Goal: Check status: Check status

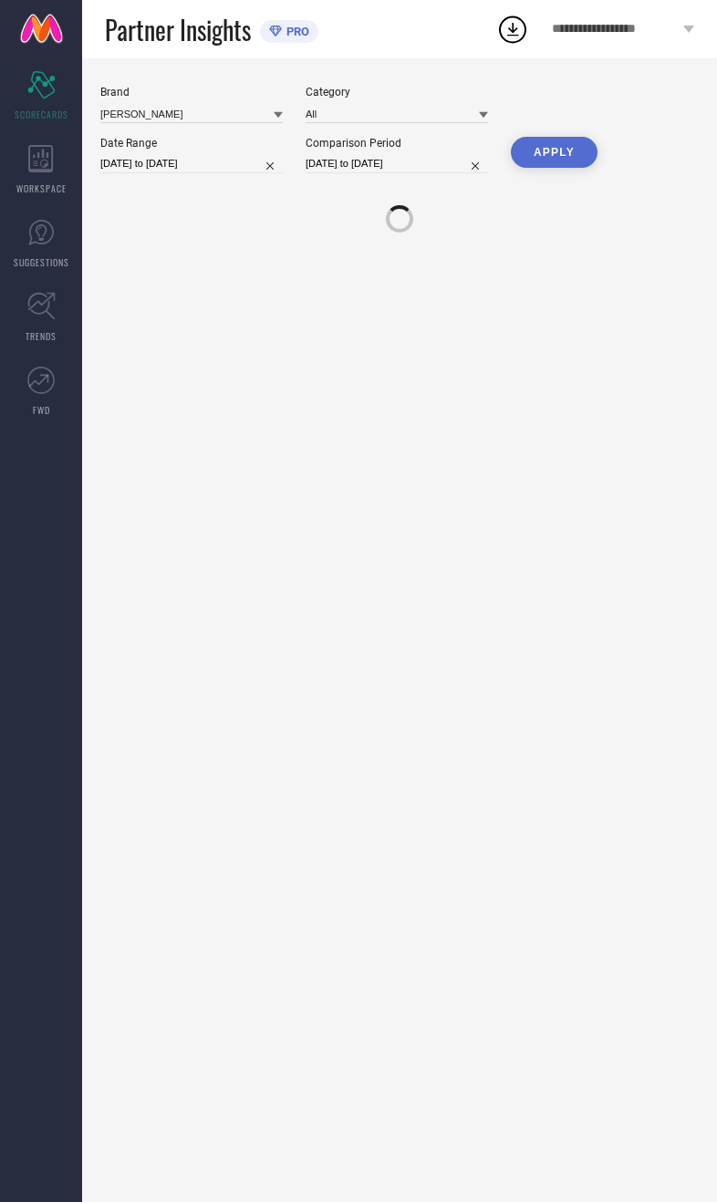
scroll to position [100, 146]
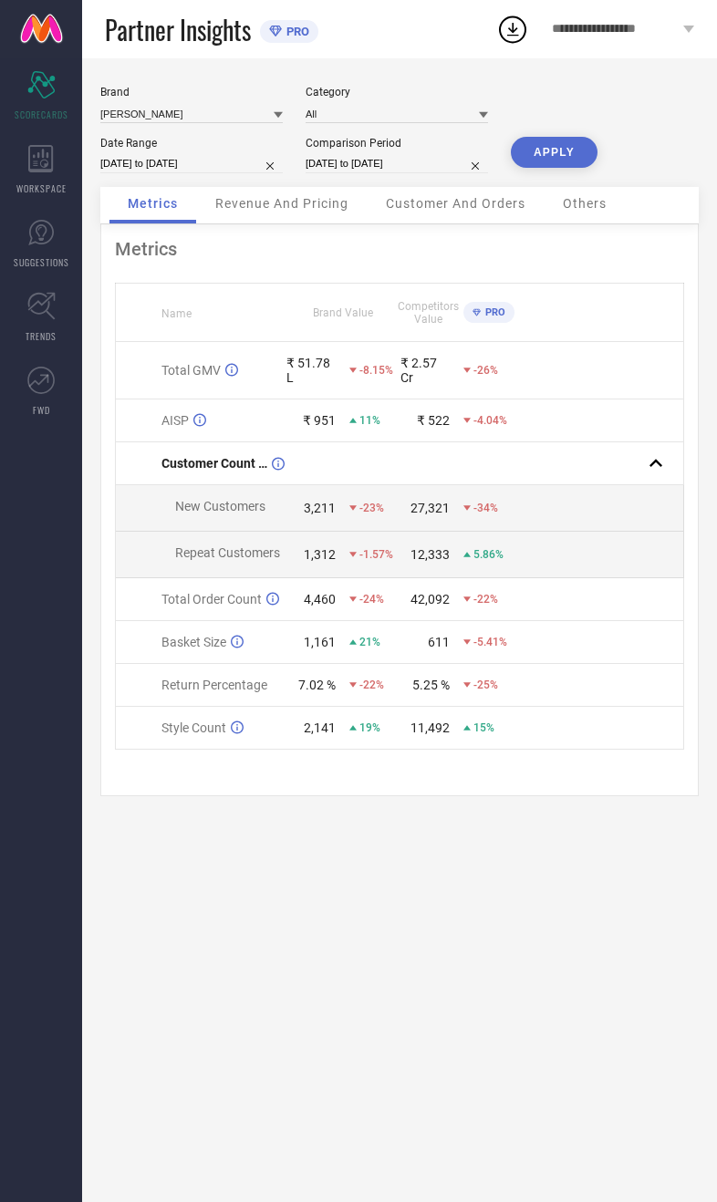
select select "7"
select select "2025"
select select "8"
select select "2025"
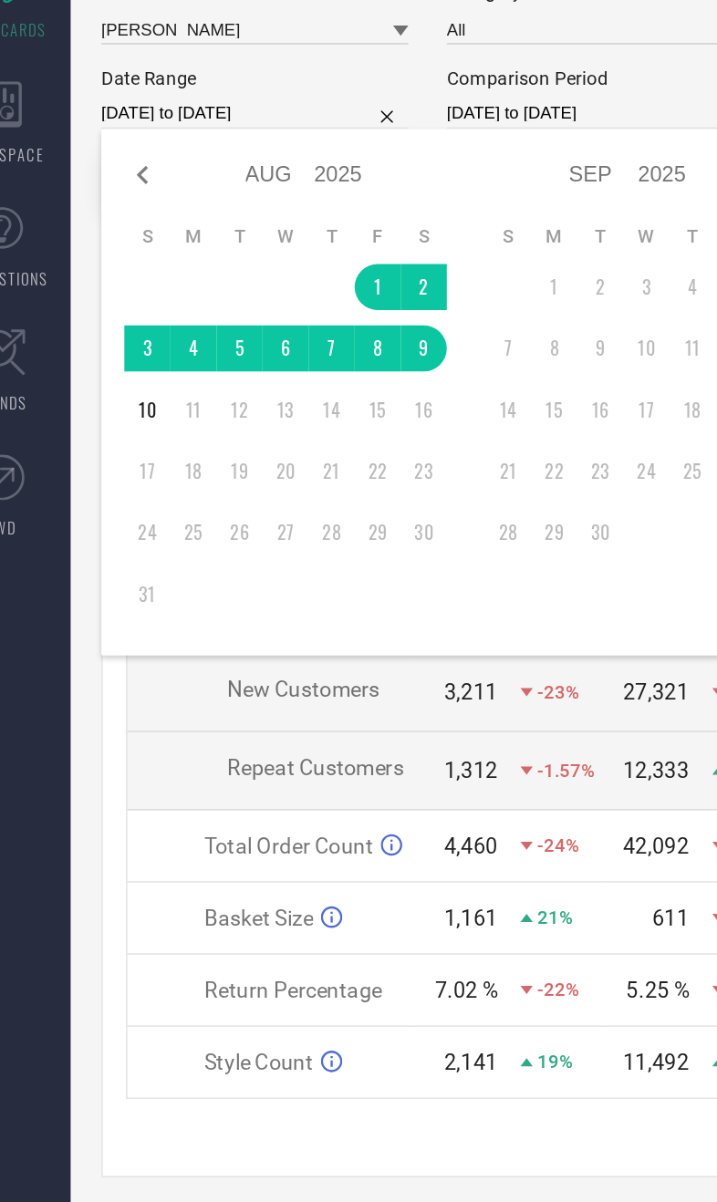
type input "After [DATE]"
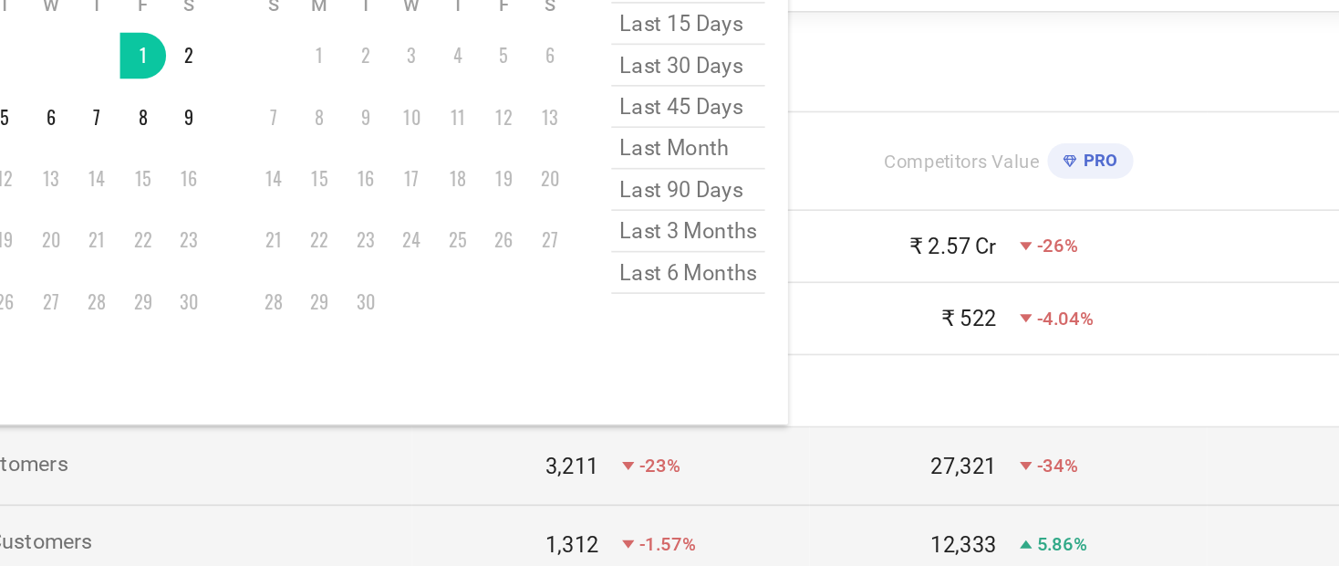
scroll to position [44, 0]
click at [0, 116] on html "**********" at bounding box center [669, 239] width 1339 height 566
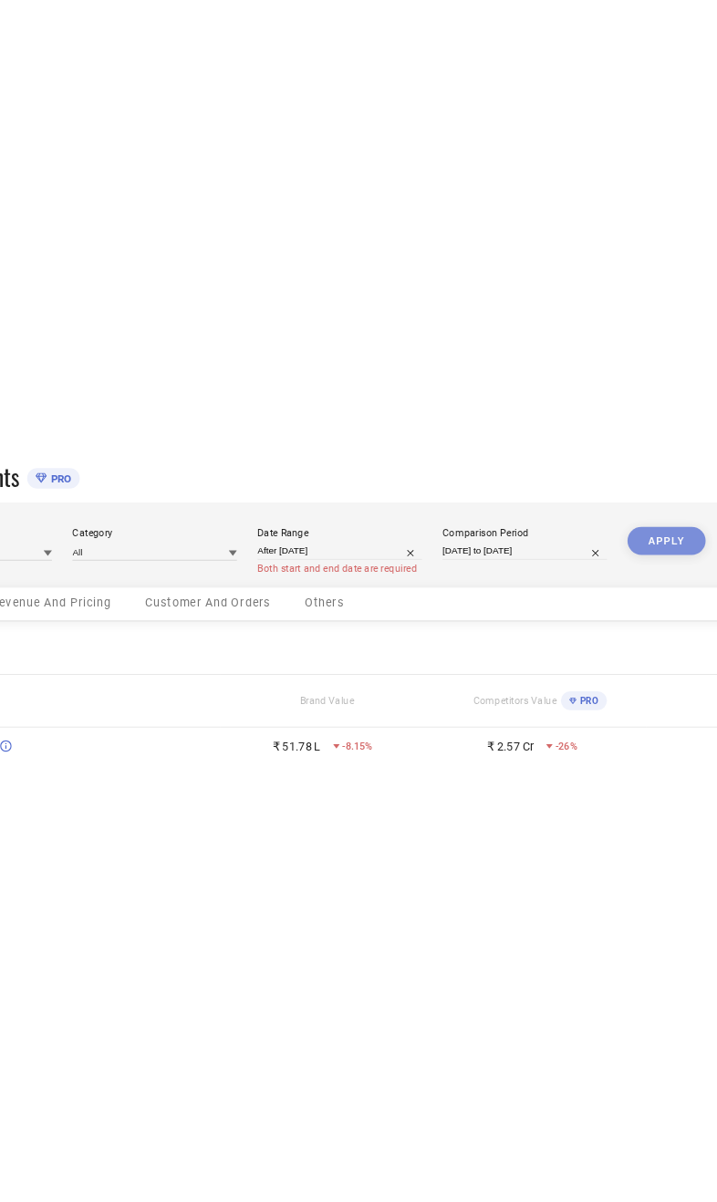
scroll to position [0, 0]
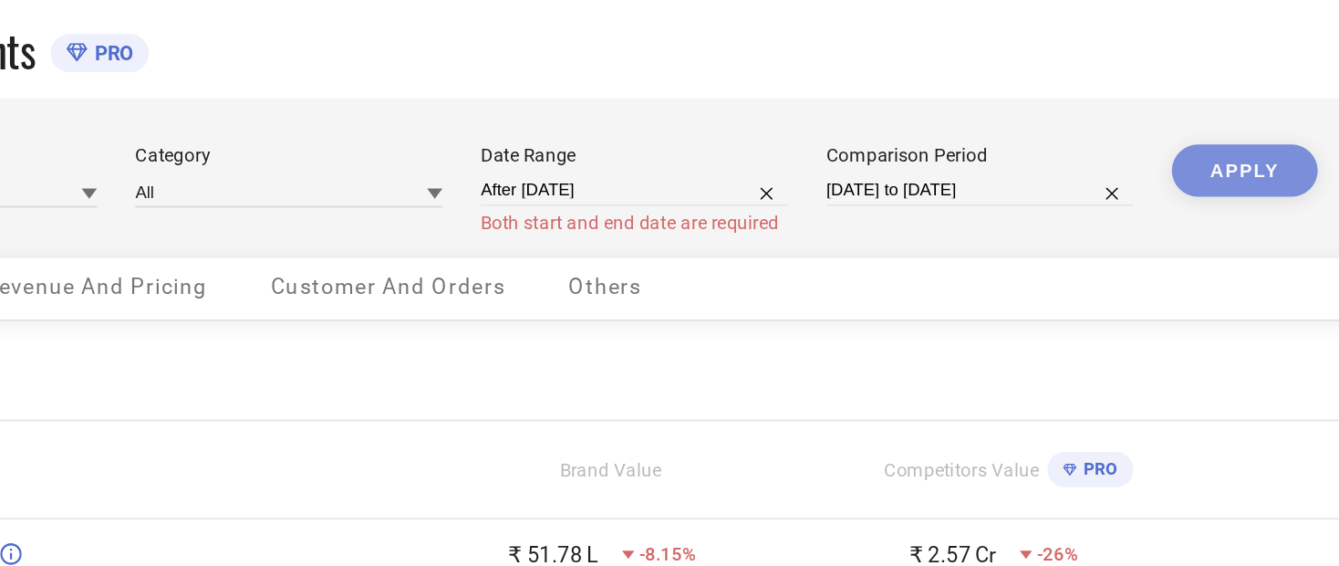
select select "7"
select select "2025"
select select "8"
select select "2025"
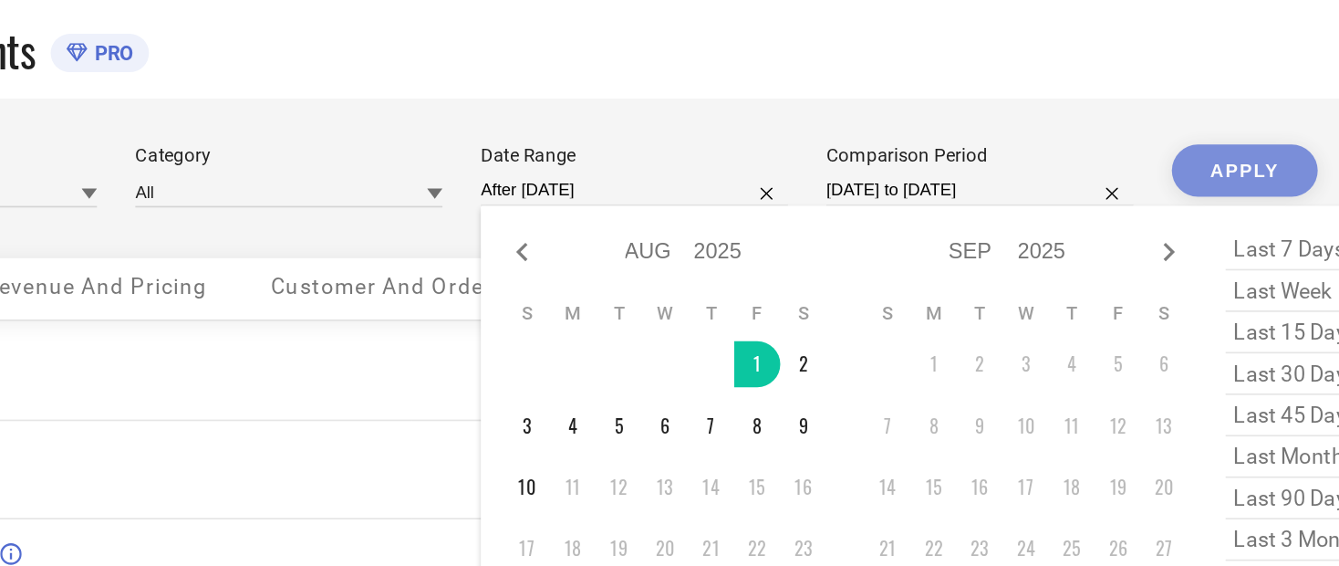
type input "[DATE] to [DATE]"
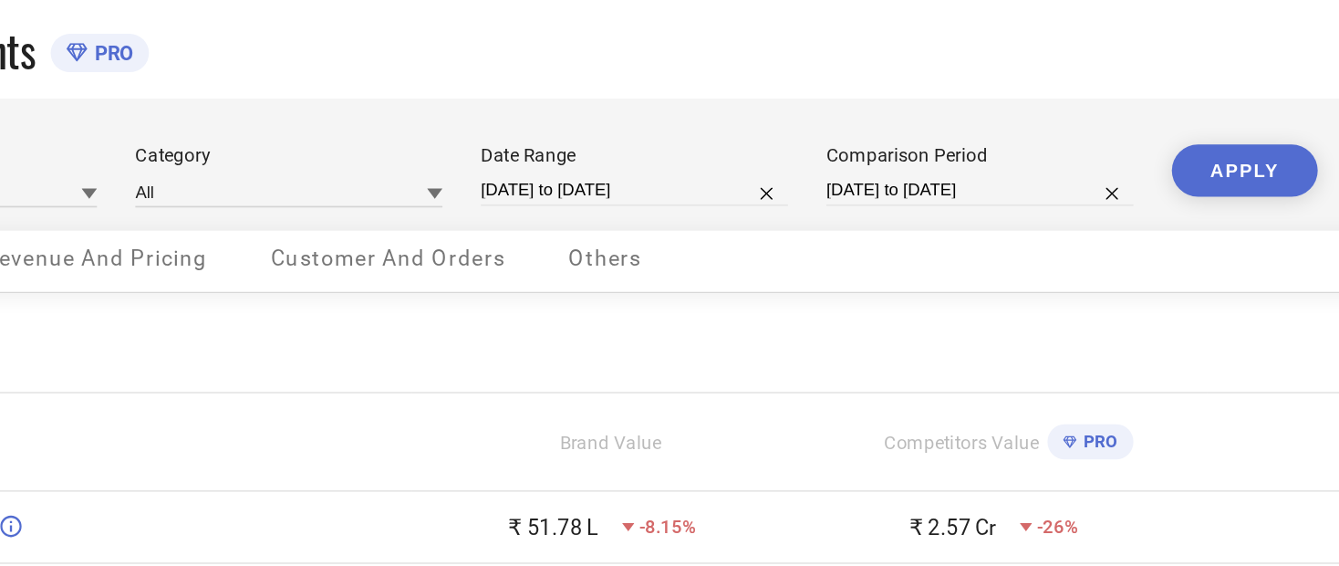
select select "7"
select select "2025"
select select "8"
select select "2025"
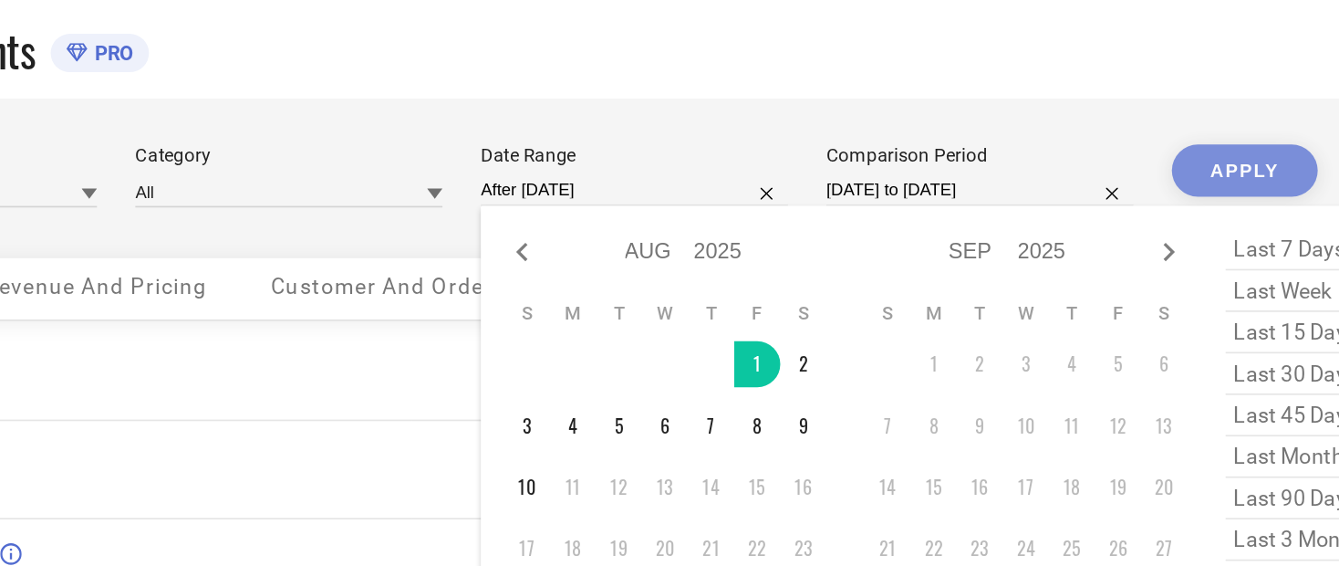
type input "[DATE] to [DATE]"
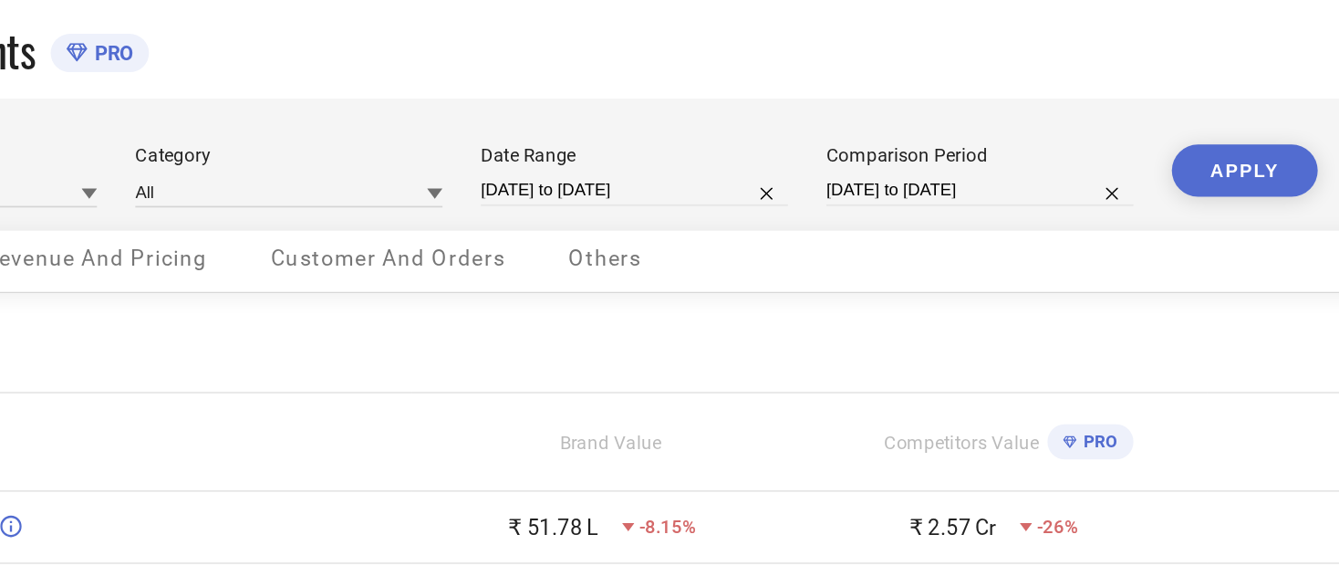
select select "7"
select select "2024"
select select "8"
select select "2024"
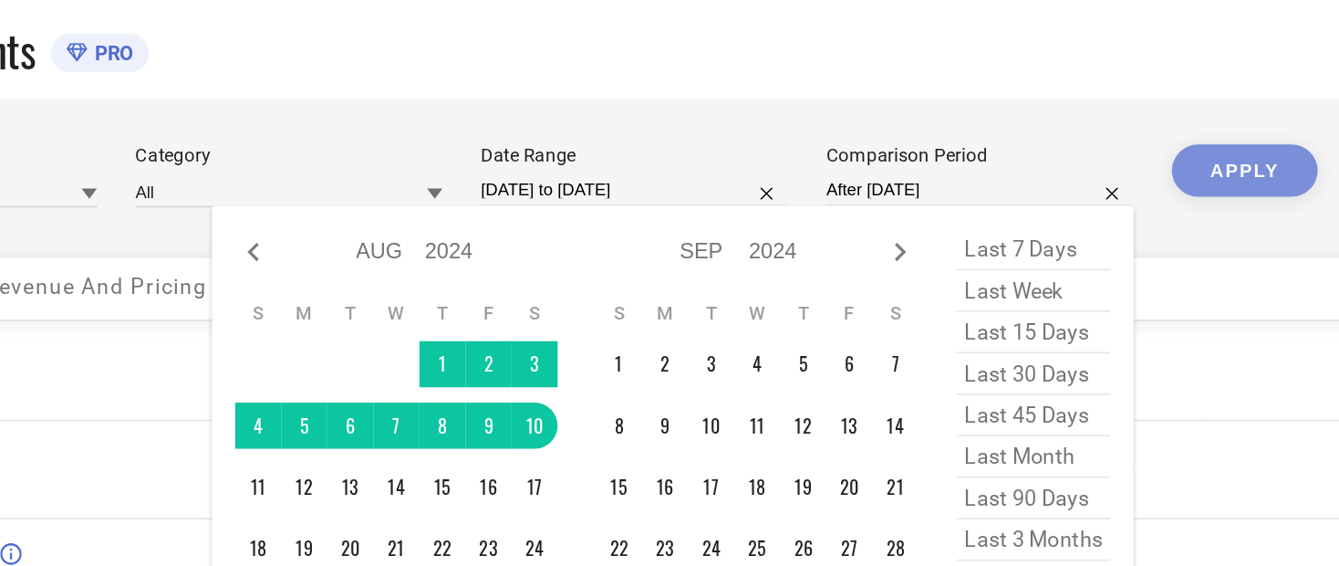
type input "[DATE] to [DATE]"
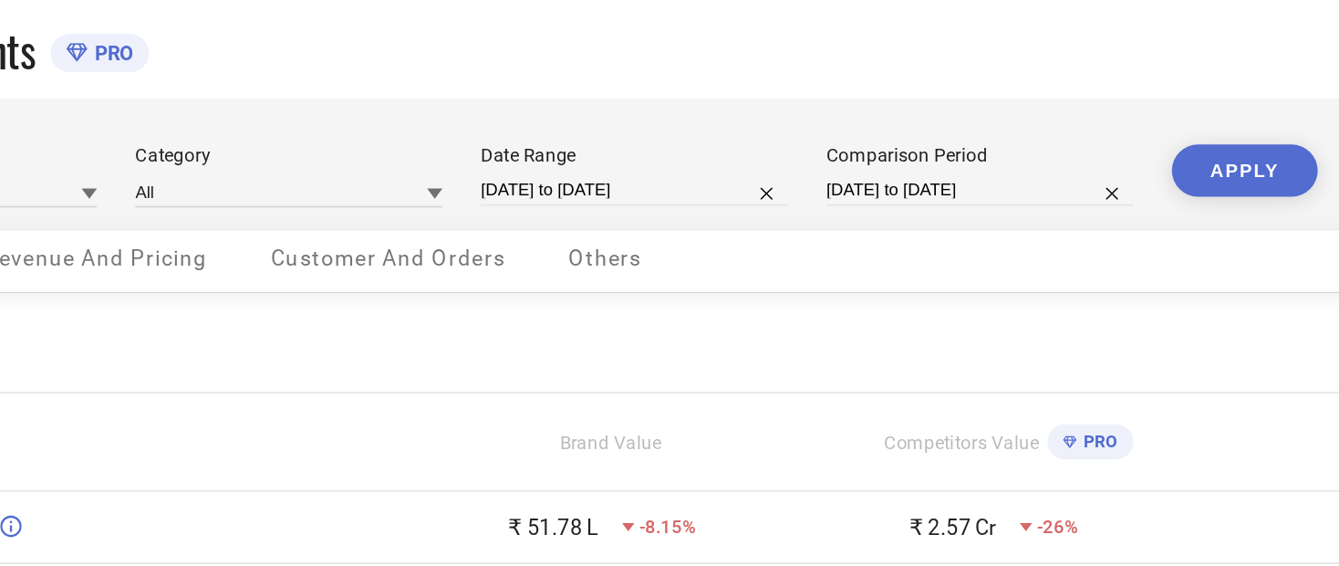
click at [716, 103] on button "APPLY" at bounding box center [969, 101] width 87 height 31
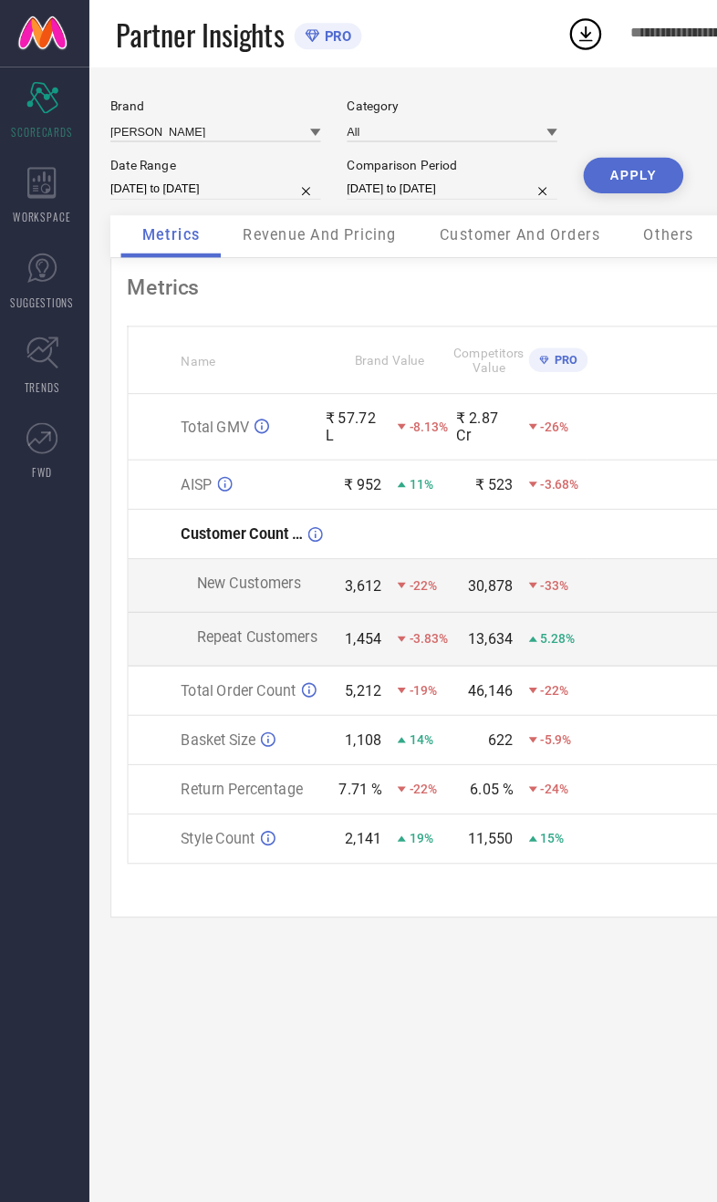
click at [323, 211] on span "Revenue And Pricing" at bounding box center [281, 203] width 133 height 15
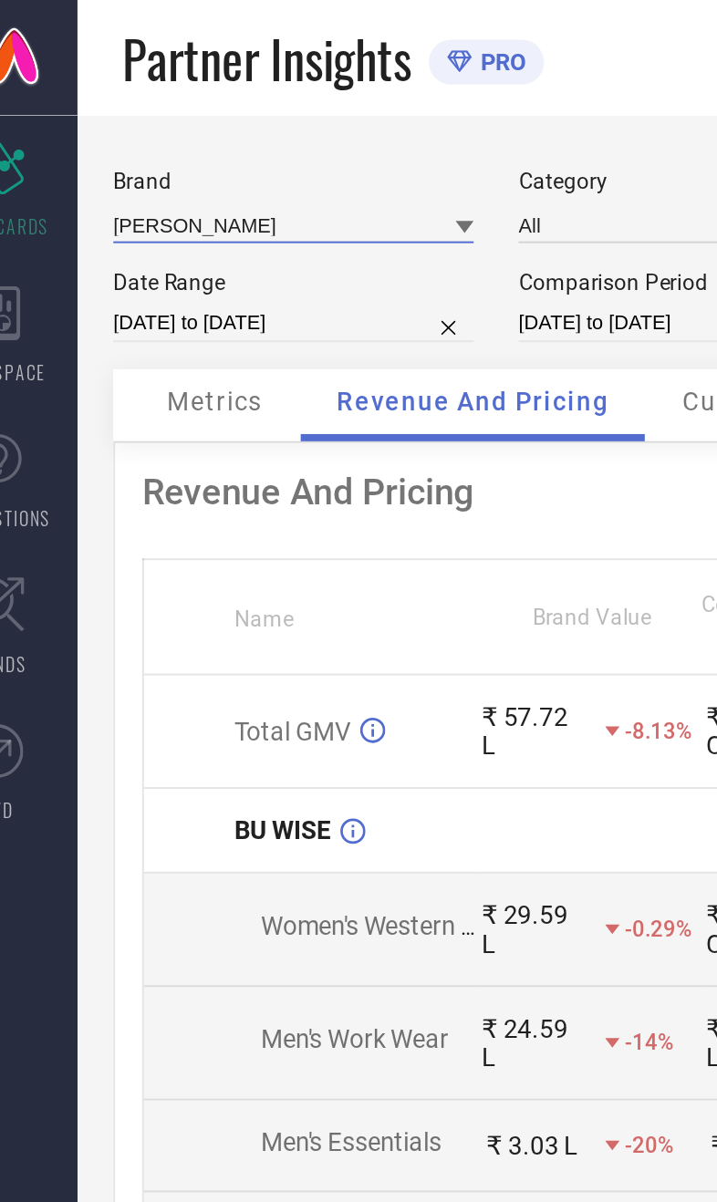
click at [209, 118] on input at bounding box center [191, 113] width 182 height 19
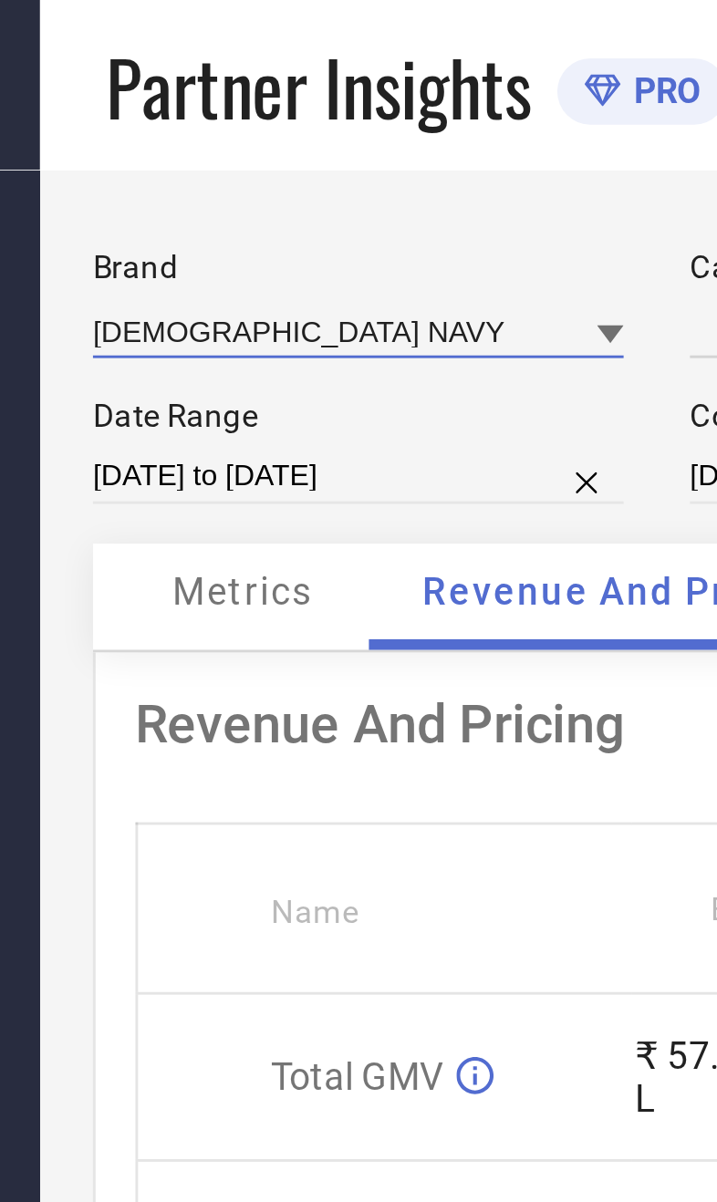
type input "All"
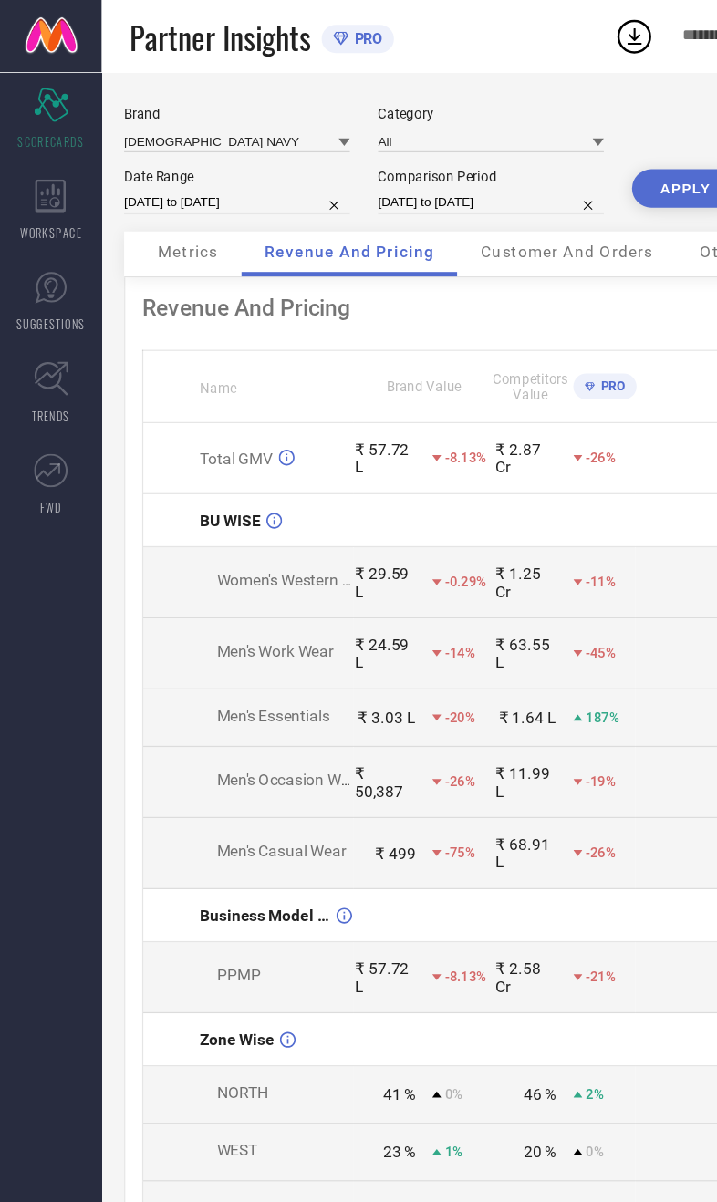
click at [553, 168] on button "APPLY" at bounding box center [554, 152] width 87 height 31
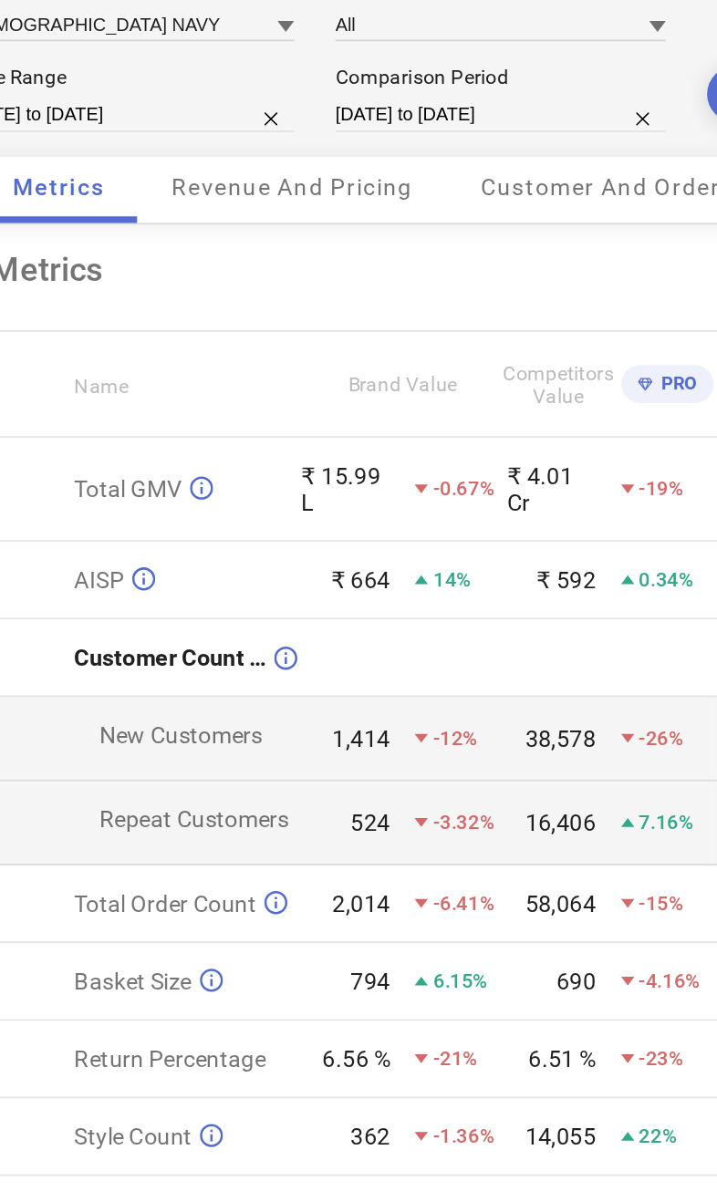
click at [215, 196] on span "Revenue And Pricing" at bounding box center [281, 203] width 133 height 15
